Goal: Task Accomplishment & Management: Manage account settings

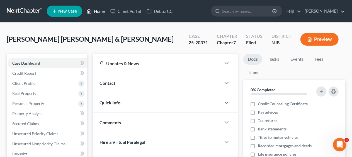
click at [98, 12] on link "Home" at bounding box center [96, 11] width 24 height 10
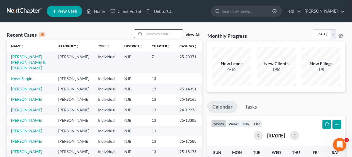
click at [148, 32] on input "search" at bounding box center [163, 34] width 39 height 8
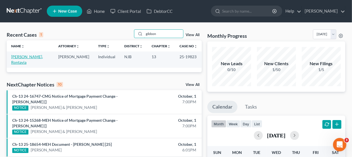
type input "gibbon"
click at [28, 57] on link "[PERSON_NAME], Rontavia" at bounding box center [27, 59] width 32 height 10
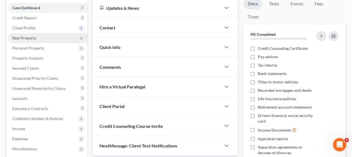
scroll to position [56, 0]
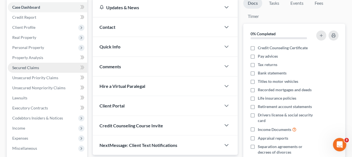
click at [55, 67] on link "Secured Claims" at bounding box center [48, 68] width 80 height 10
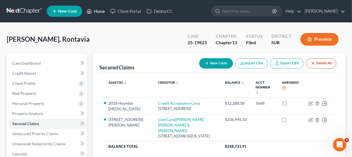
click at [100, 11] on link "Home" at bounding box center [96, 11] width 24 height 10
